Goal: Navigation & Orientation: Go to known website

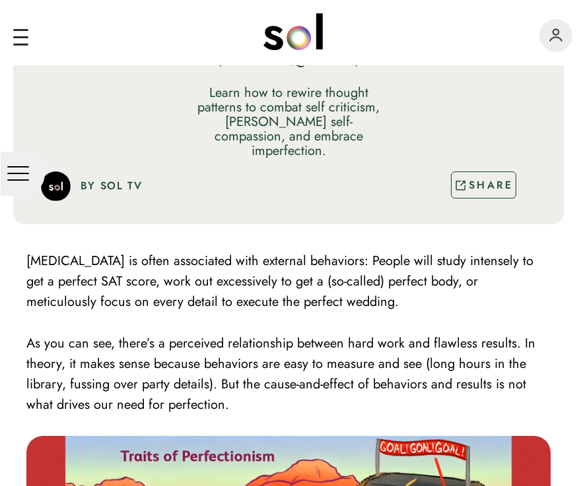
scroll to position [172, 0]
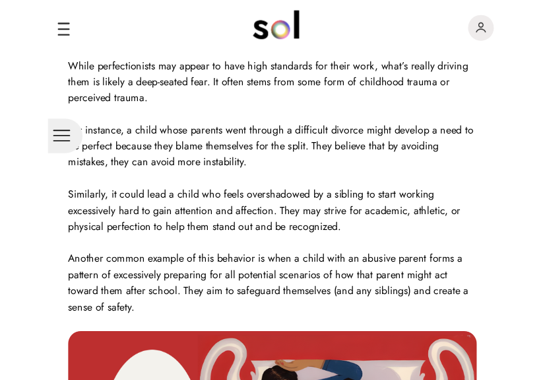
scroll to position [971, 0]
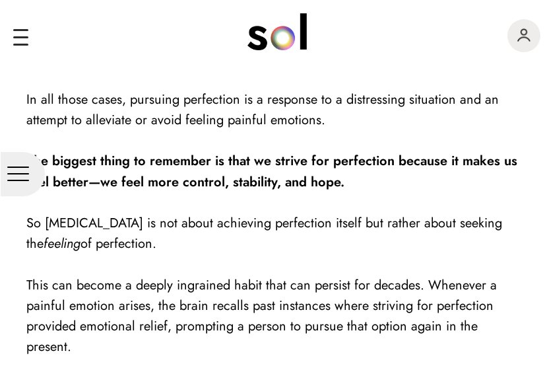
click at [424, 48] on div "main navigation" at bounding box center [279, 32] width 532 height 46
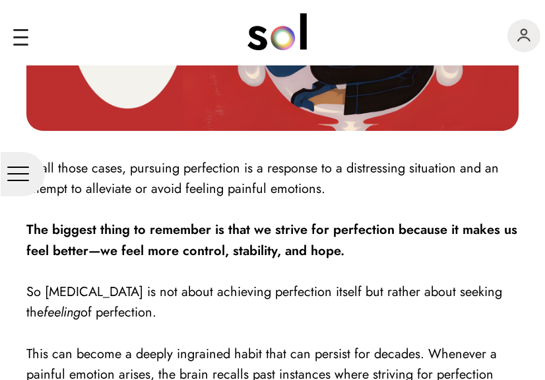
scroll to position [1468, 0]
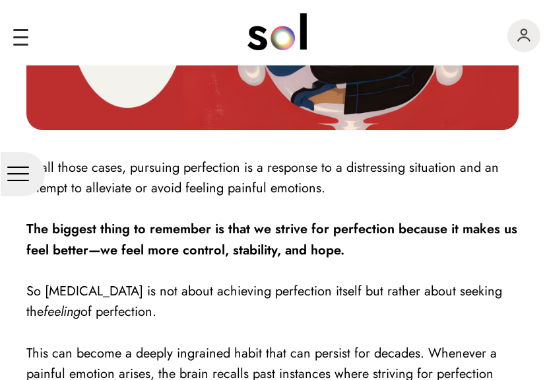
click at [426, 80] on img at bounding box center [272, 12] width 492 height 235
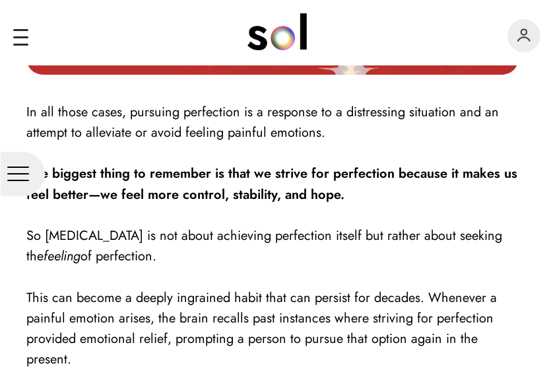
scroll to position [1535, 0]
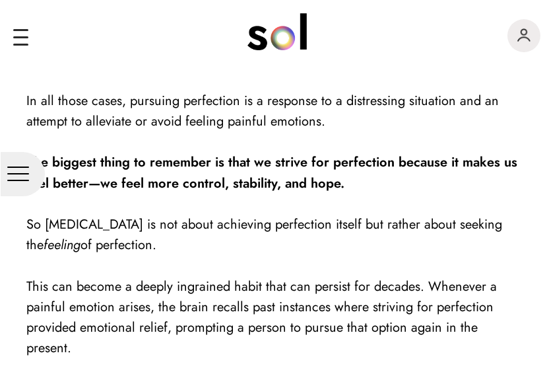
click at [421, 62] on div "Explore For Creators For Community Blog About SIGN IN" at bounding box center [272, 32] width 545 height 65
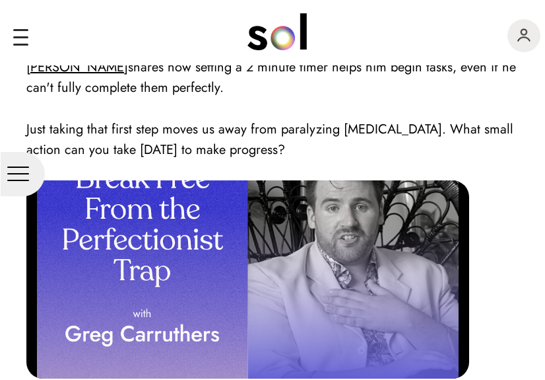
scroll to position [3372, 0]
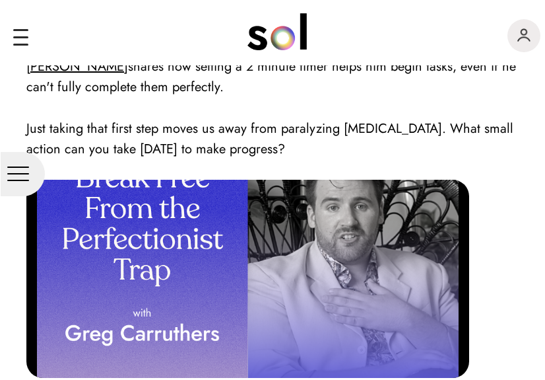
click at [530, 40] on img "main navigation" at bounding box center [524, 34] width 13 height 13
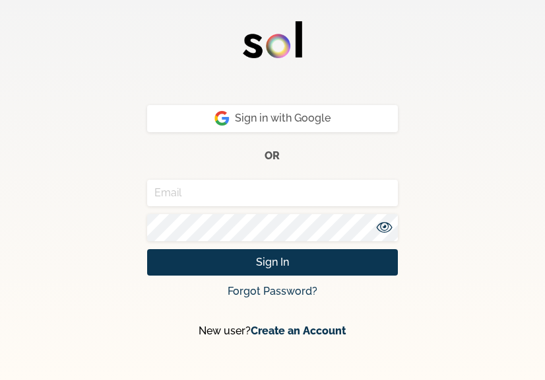
click at [532, 61] on div "Sign in with Google or Sign In Forgot Password? New user? Create an Account" at bounding box center [272, 176] width 545 height 352
click at [475, 101] on div "Sign in with Google or Sign In Forgot Password? New user? Create an Account" at bounding box center [272, 176] width 545 height 352
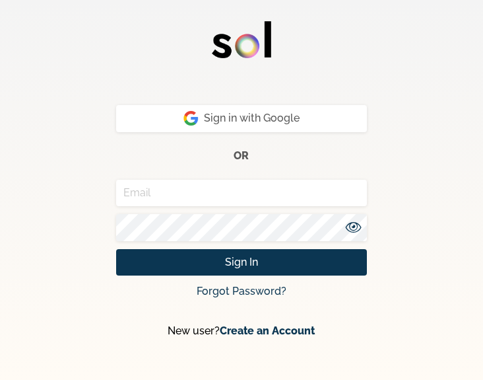
click at [454, 248] on form "Sign in with Google or Sign In Forgot Password? New user? Create an Account" at bounding box center [241, 228] width 435 height 247
